Goal: Task Accomplishment & Management: Manage account settings

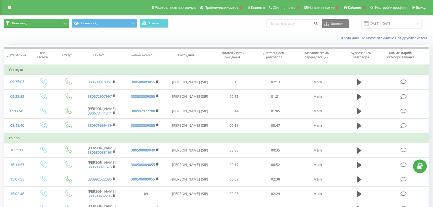
click at [42, 24] on button "Целевые_" at bounding box center [37, 23] width 66 height 9
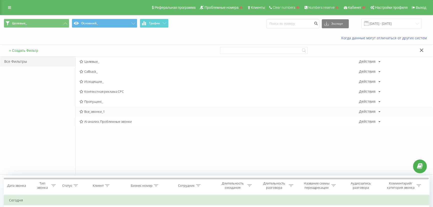
click at [93, 112] on span "Все_звонки_1" at bounding box center [220, 112] width 280 height 4
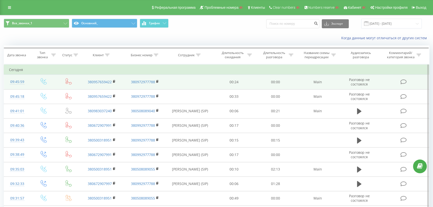
click at [91, 85] on td "380957659422" at bounding box center [101, 82] width 43 height 15
drag, startPoint x: 86, startPoint y: 82, endPoint x: 114, endPoint y: 85, distance: 28.6
click at [114, 85] on td "380957659422" at bounding box center [101, 82] width 43 height 15
copy link "380957659422"
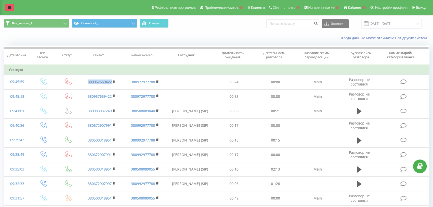
click at [11, 8] on icon at bounding box center [9, 8] width 3 height 4
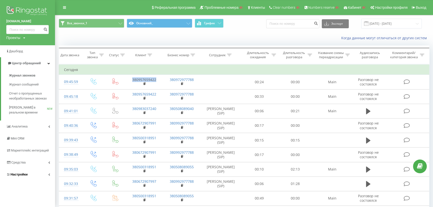
click at [23, 173] on span "Настройки" at bounding box center [19, 175] width 17 height 4
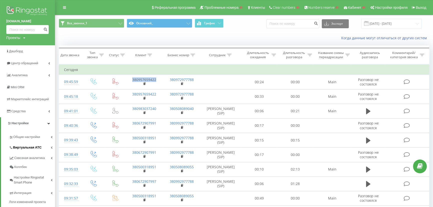
click at [24, 149] on span "Виртуальная АТС" at bounding box center [27, 147] width 29 height 5
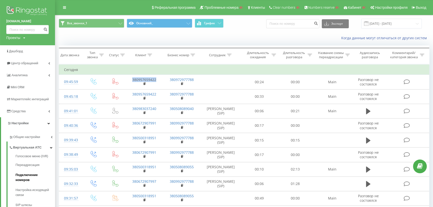
click at [26, 175] on span "Подключение номеров" at bounding box center [34, 178] width 37 height 10
click at [27, 168] on link "Переадресация" at bounding box center [36, 165] width 40 height 10
